Goal: Information Seeking & Learning: Learn about a topic

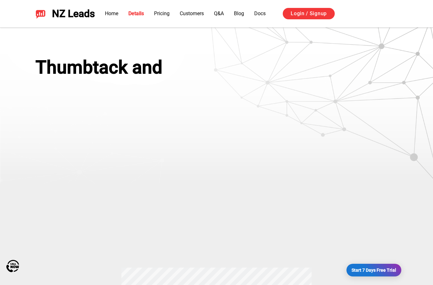
scroll to position [215, 0]
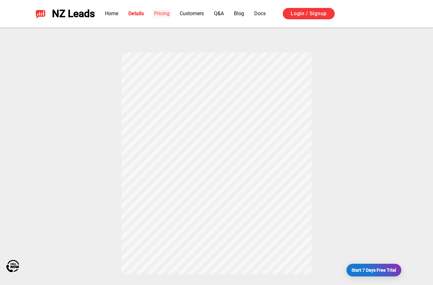
click at [167, 12] on link "Pricing" at bounding box center [162, 13] width 16 height 6
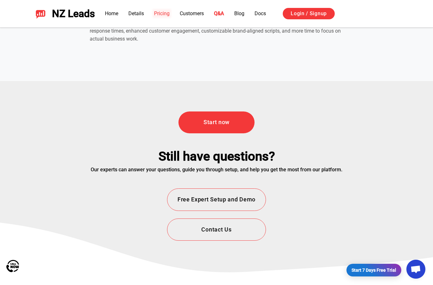
scroll to position [2280, 0]
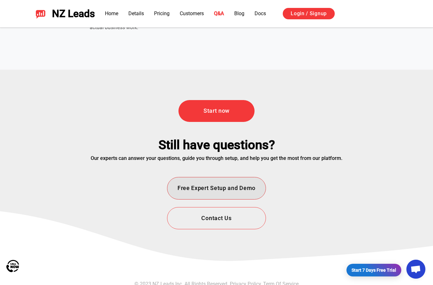
click at [238, 192] on button "Free Expert Setup and Demo" at bounding box center [216, 188] width 99 height 23
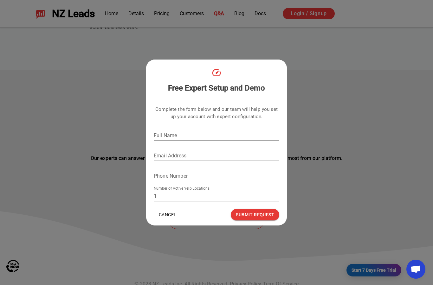
click at [345, 126] on div "Free Expert Setup and Demo Complete the form below and our team will help you s…" at bounding box center [216, 142] width 433 height 285
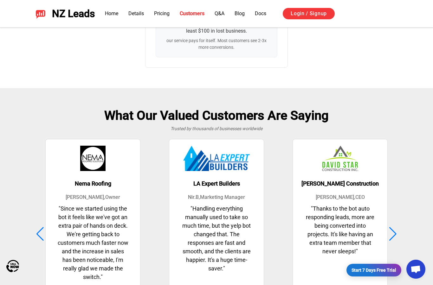
scroll to position [1530, 0]
click at [138, 13] on link "Details" at bounding box center [136, 13] width 16 height 6
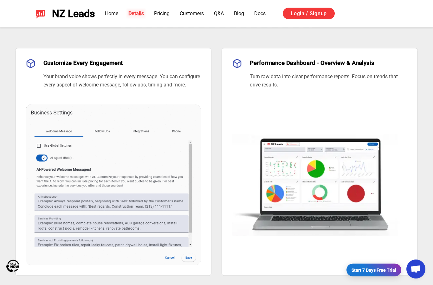
scroll to position [488, 0]
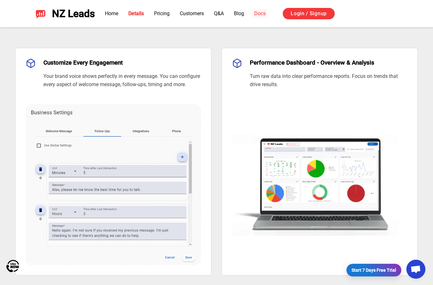
click at [265, 16] on link "Docs" at bounding box center [259, 13] width 11 height 6
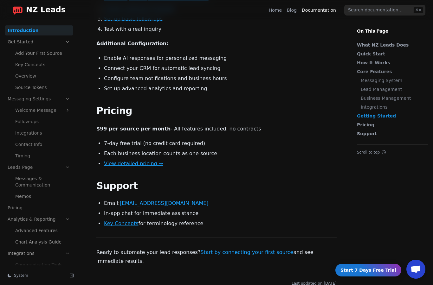
scroll to position [703, 0]
click at [140, 160] on link "View detailed pricing →" at bounding box center [133, 163] width 59 height 6
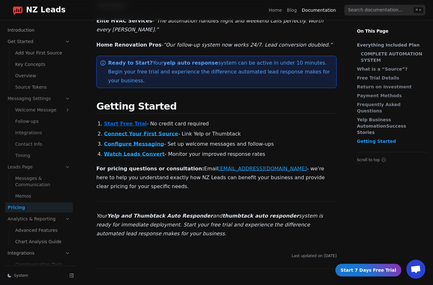
scroll to position [1052, 0]
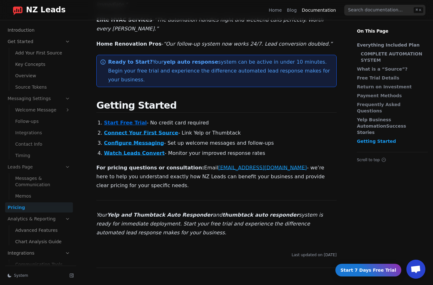
click at [29, 116] on link "Follow-ups" at bounding box center [43, 121] width 60 height 10
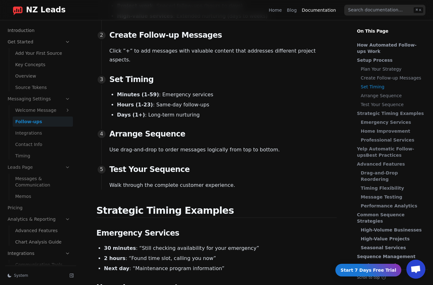
scroll to position [539, 0]
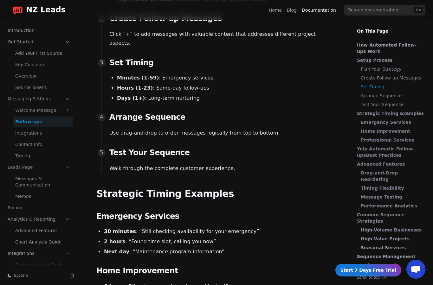
click at [28, 133] on link "Integrations" at bounding box center [43, 133] width 60 height 10
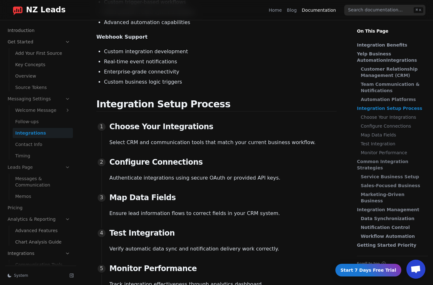
scroll to position [1144, 0]
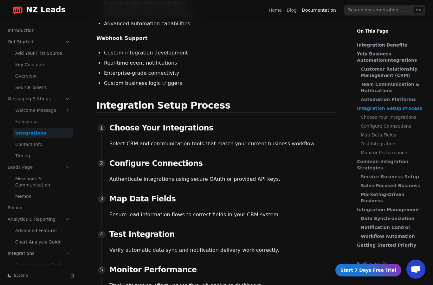
click at [26, 84] on link "Source Tokens" at bounding box center [43, 87] width 60 height 10
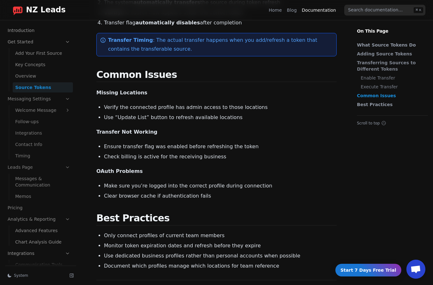
scroll to position [414, 0]
click at [25, 75] on link "Overview" at bounding box center [43, 76] width 60 height 10
